Goal: Find specific page/section: Find specific page/section

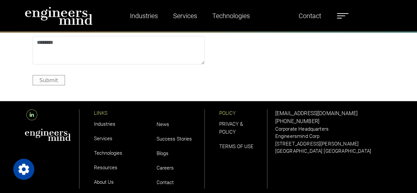
scroll to position [1911, 0]
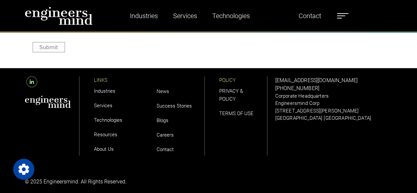
click at [161, 136] on link "Careers" at bounding box center [164, 135] width 17 height 6
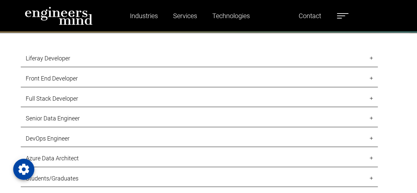
scroll to position [594, 0]
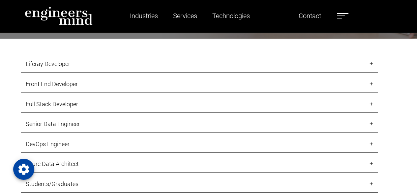
click at [44, 100] on link "Full Stack Developer" at bounding box center [199, 103] width 357 height 17
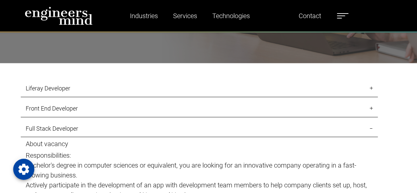
scroll to position [561, 0]
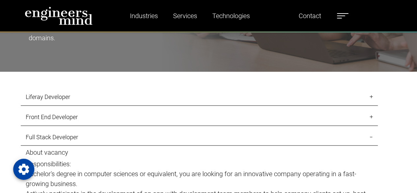
drag, startPoint x: 53, startPoint y: 99, endPoint x: 178, endPoint y: 108, distance: 125.5
click at [53, 99] on link "Liferay Developer" at bounding box center [199, 96] width 357 height 17
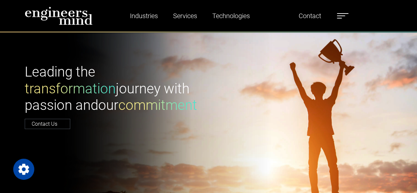
scroll to position [0, 0]
